Goal: Find specific page/section: Find specific page/section

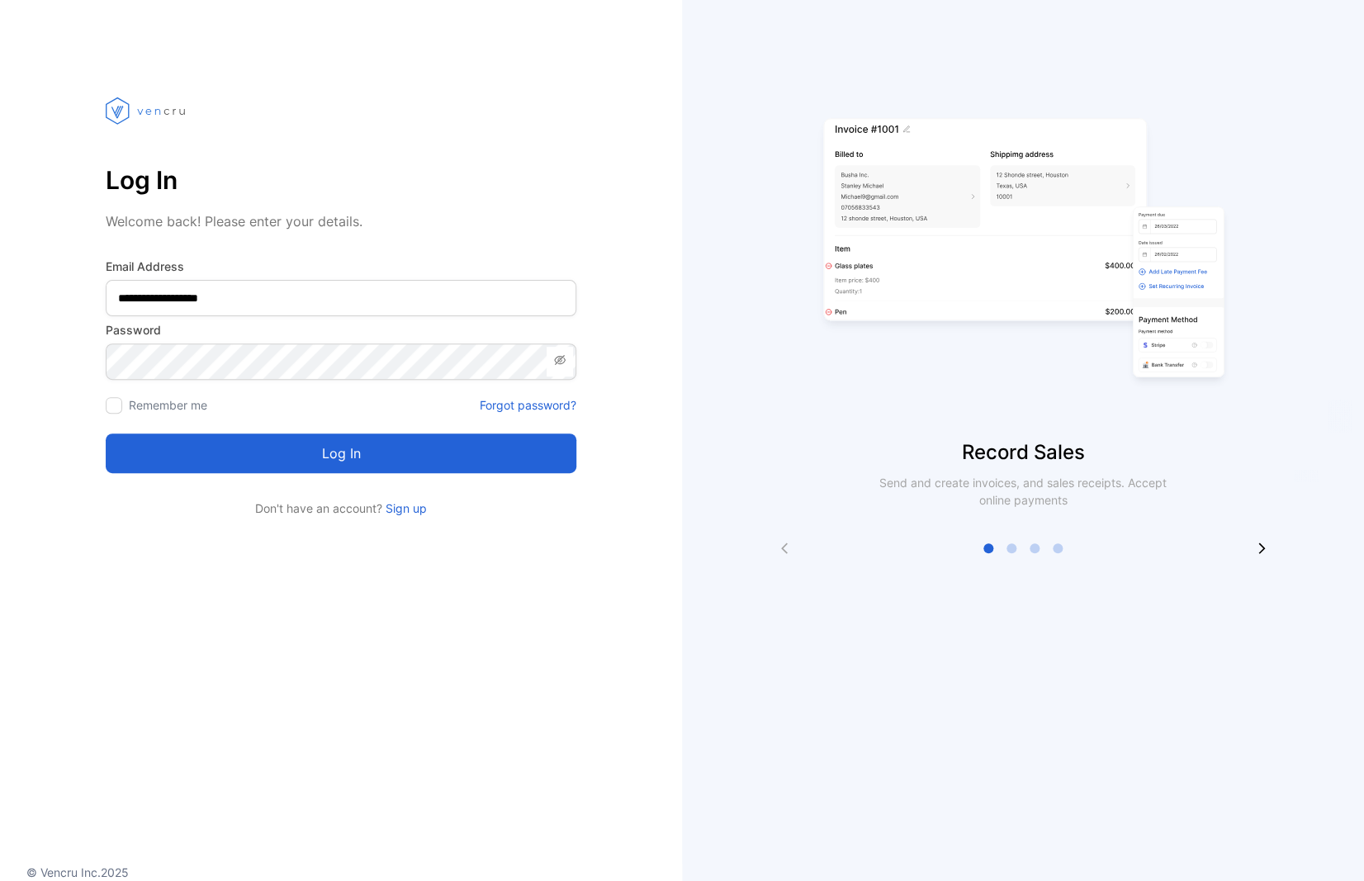
click at [344, 451] on button "Log in" at bounding box center [341, 454] width 471 height 40
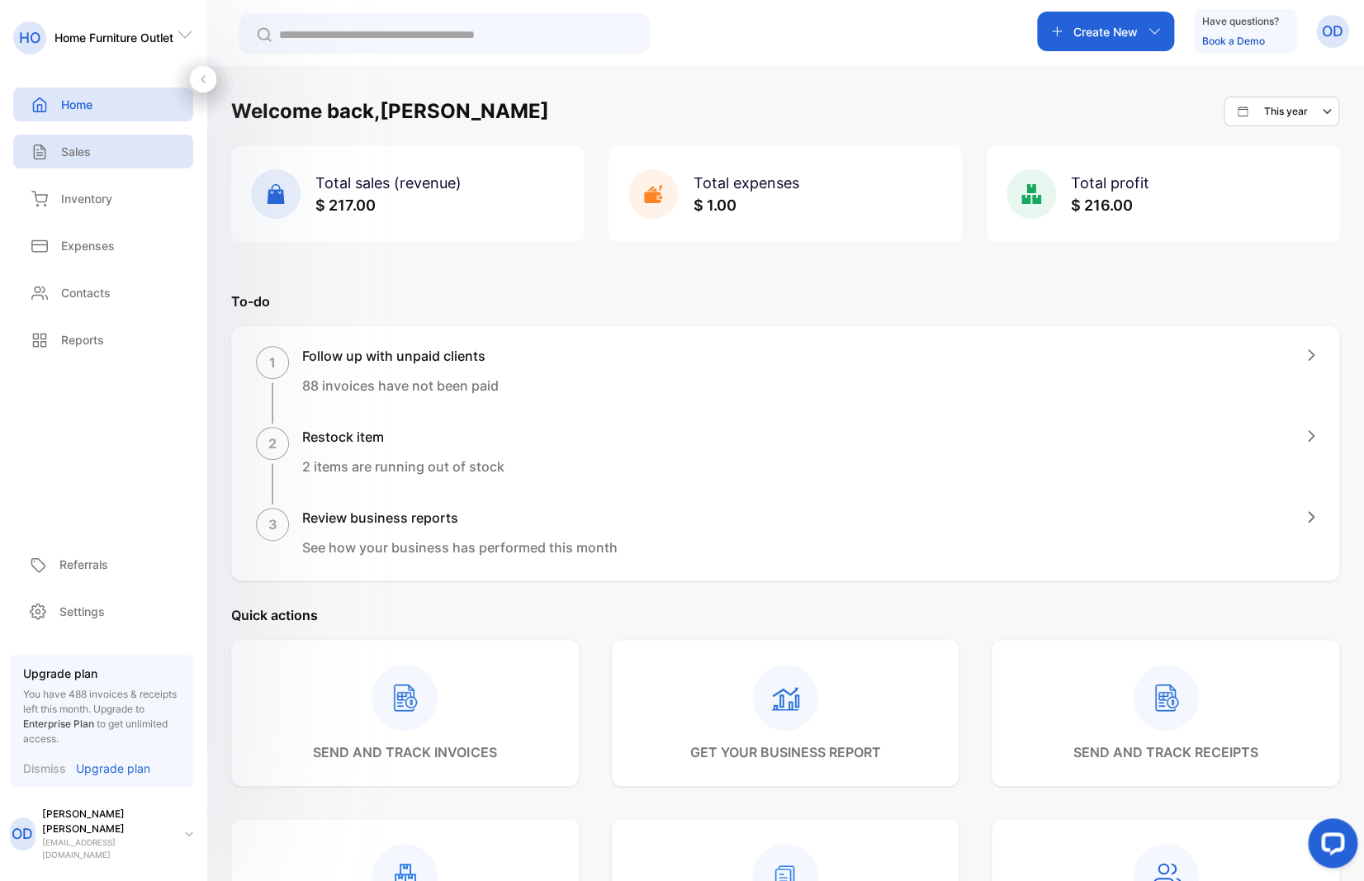
click at [82, 150] on p "Sales" at bounding box center [76, 151] width 30 height 17
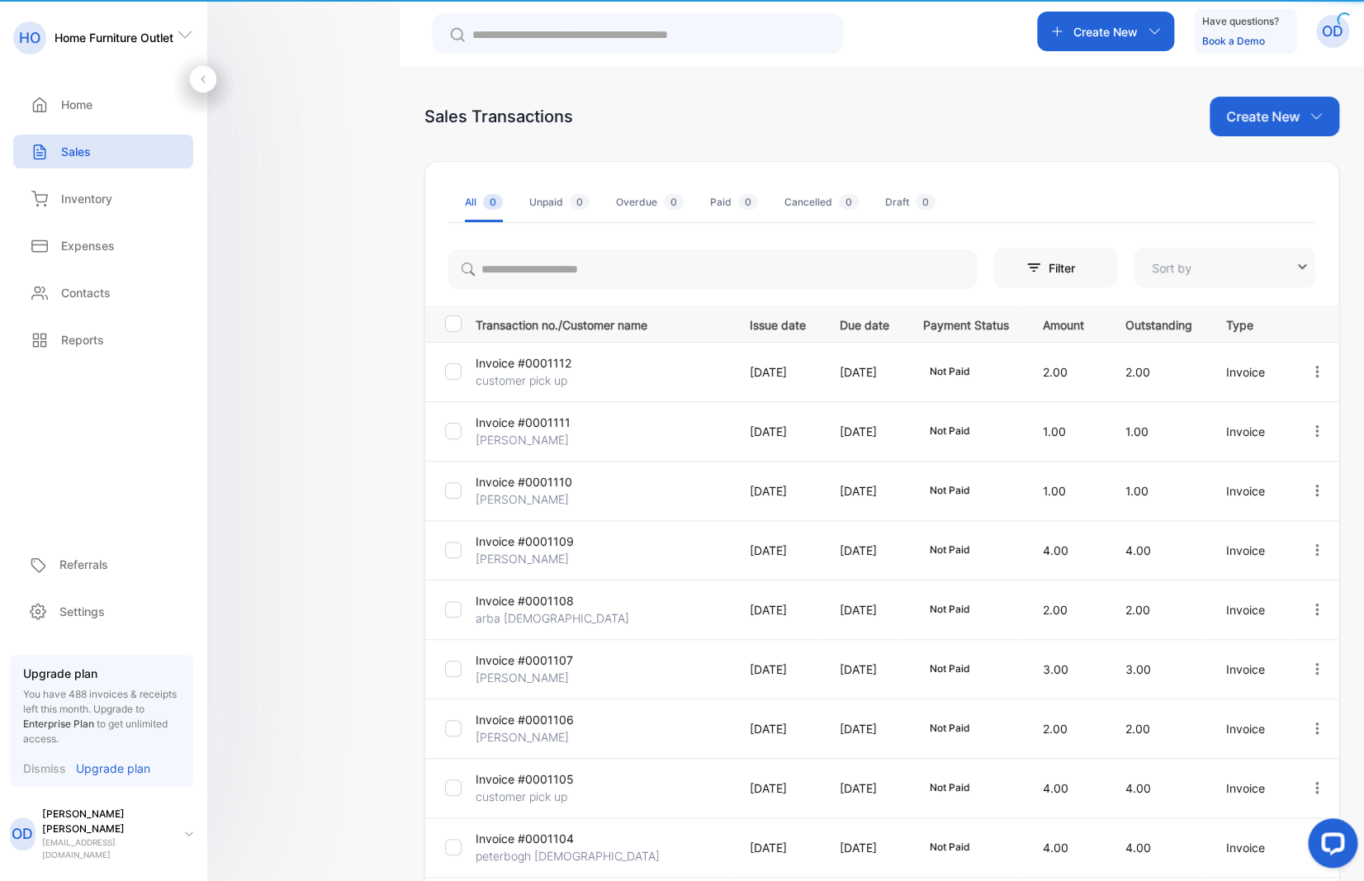
type input "**********"
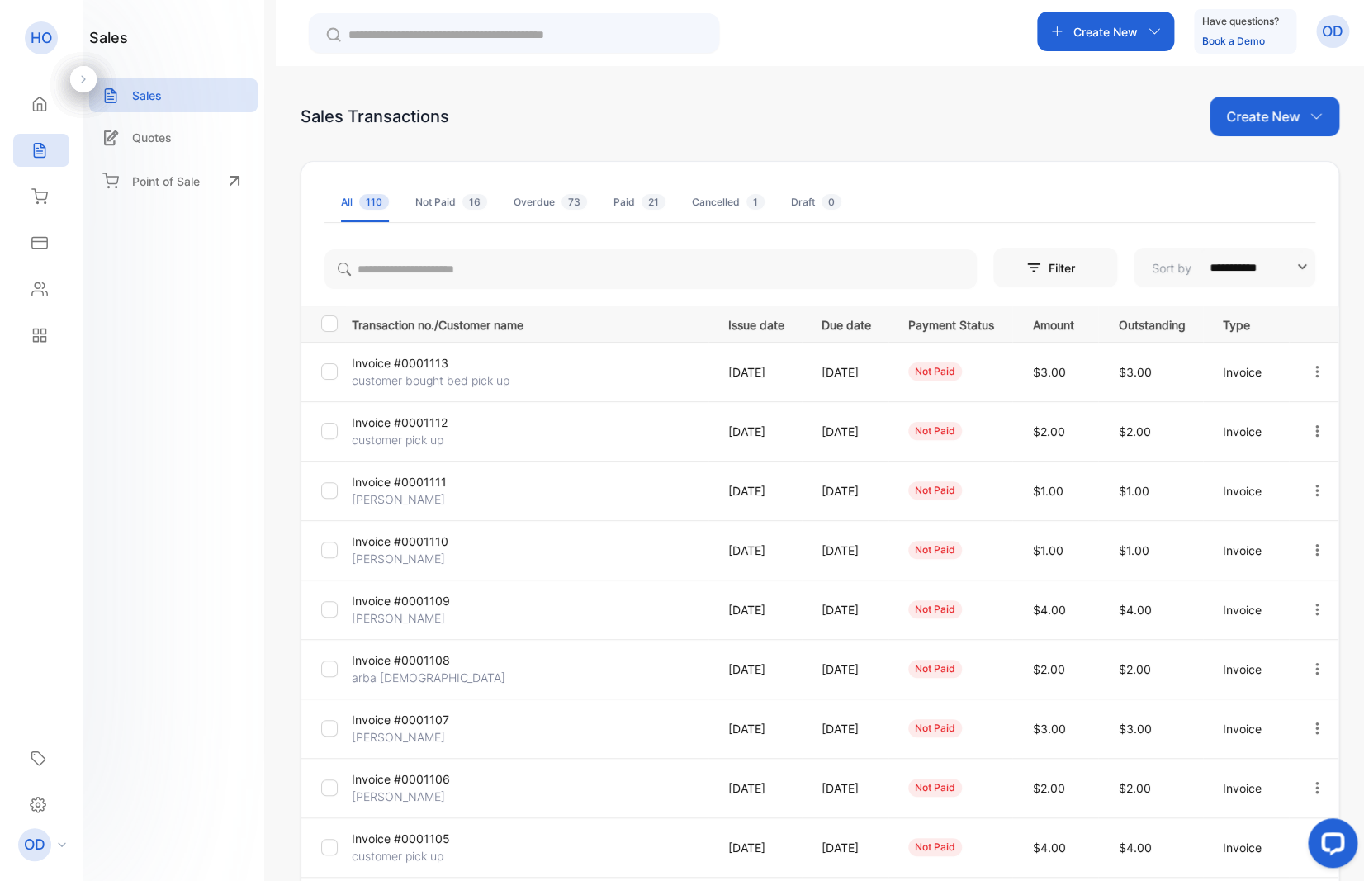
click at [434, 356] on p "Invoice #0001113" at bounding box center [411, 362] width 119 height 17
